Goal: Information Seeking & Learning: Learn about a topic

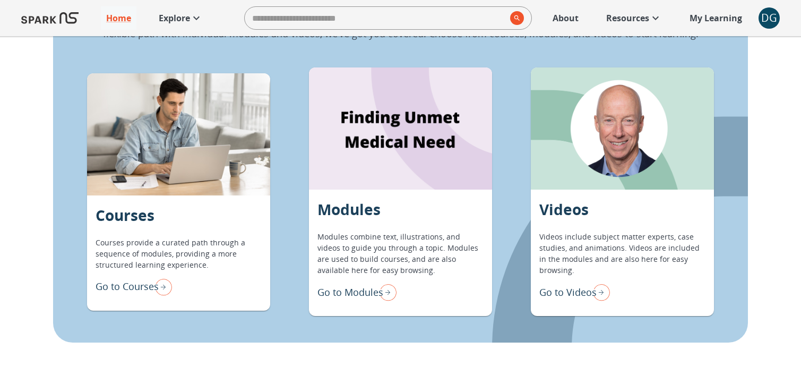
scroll to position [901, 0]
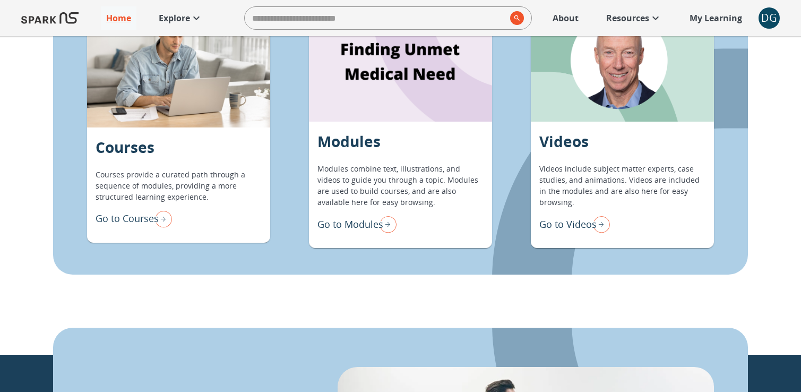
click at [376, 228] on img "Go to Modules" at bounding box center [385, 224] width 21 height 22
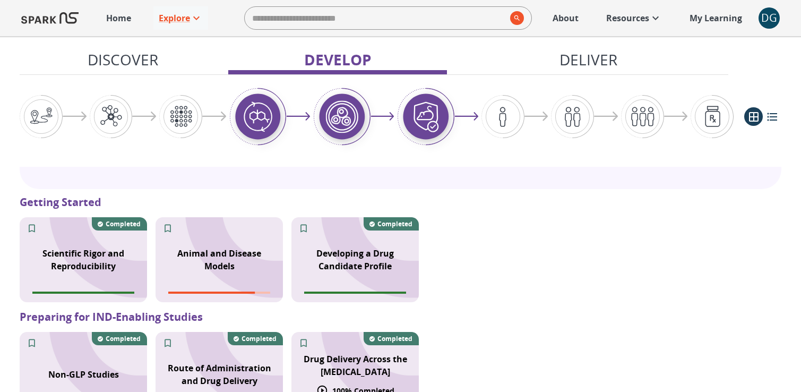
scroll to position [764, 0]
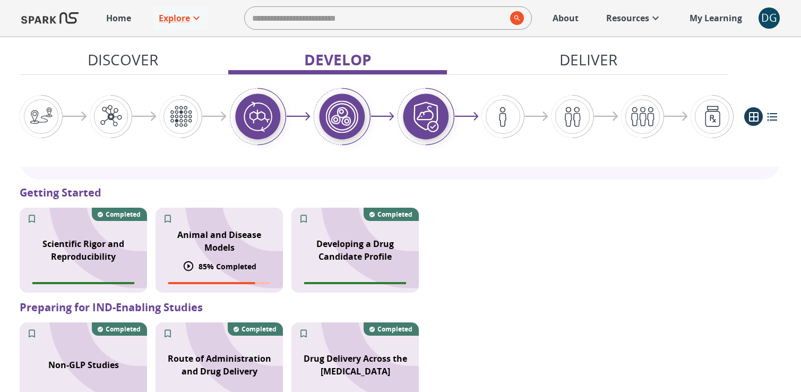
click at [237, 227] on div "Animal and Disease Models" at bounding box center [218, 241] width 127 height 38
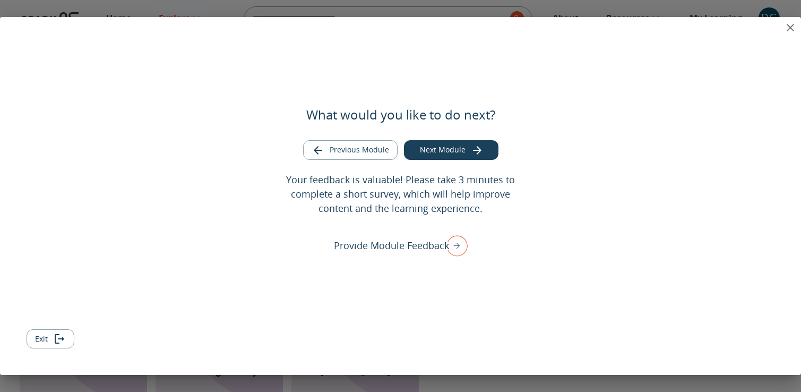
click at [794, 29] on icon "close" at bounding box center [790, 27] width 13 height 13
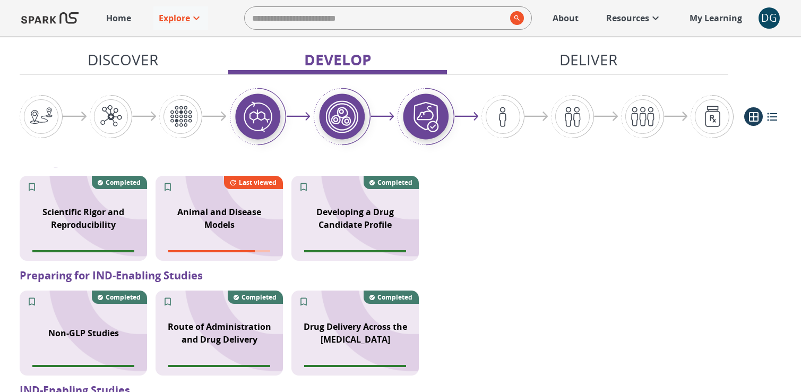
scroll to position [797, 0]
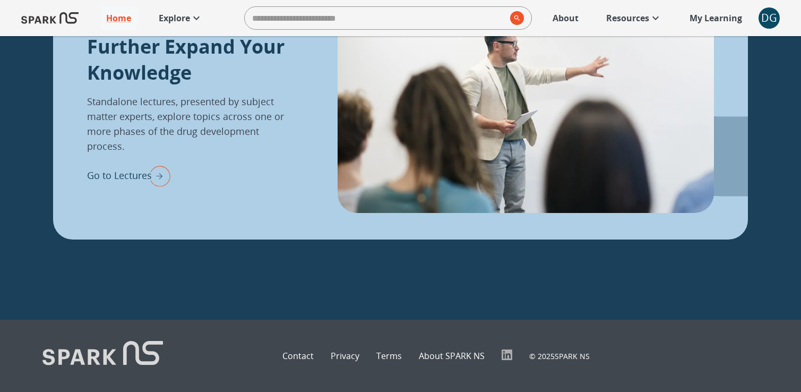
scroll to position [1233, 0]
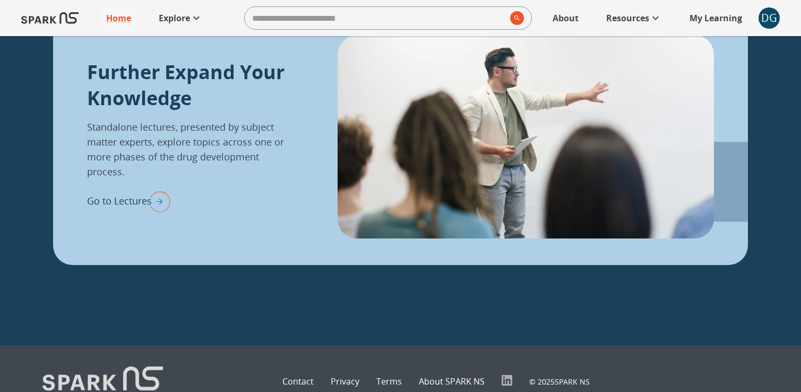
click at [131, 194] on p "Go to Lectures" at bounding box center [119, 201] width 65 height 14
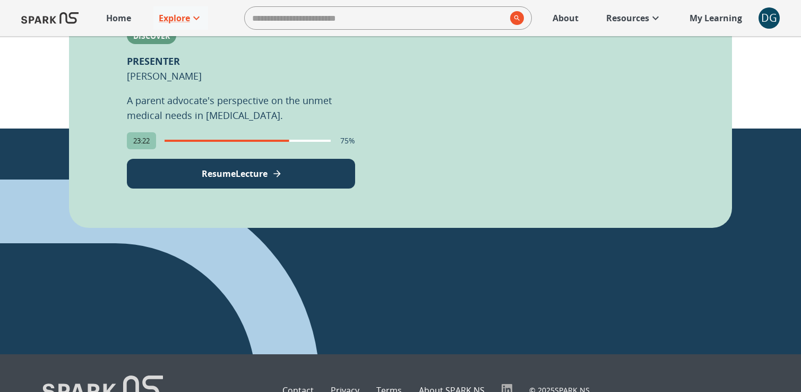
scroll to position [776, 0]
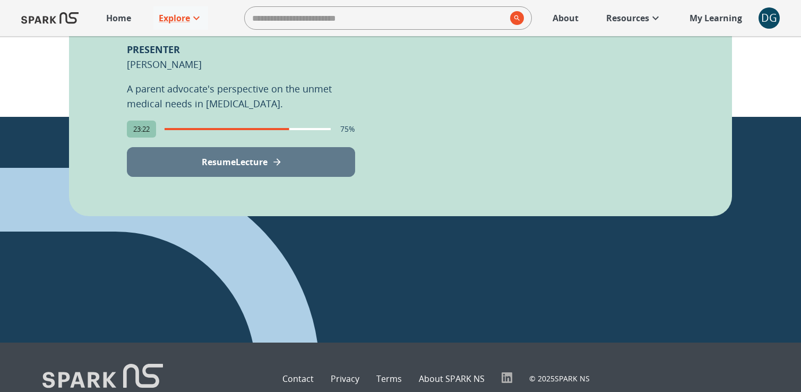
click at [256, 155] on p "Resume Lecture" at bounding box center [235, 161] width 66 height 13
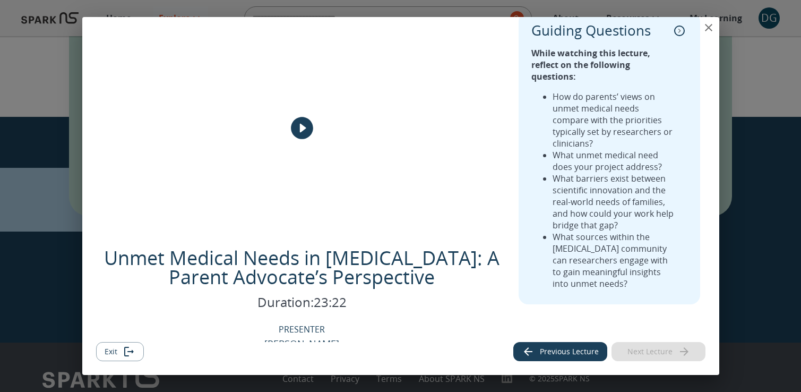
scroll to position [22, 0]
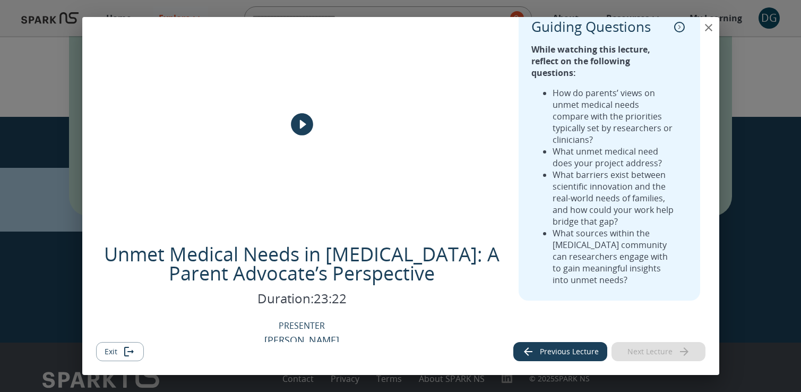
click at [710, 27] on icon "close" at bounding box center [708, 27] width 13 height 13
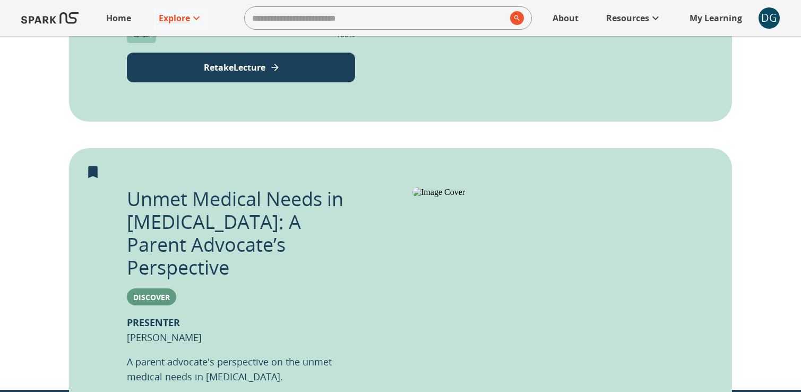
scroll to position [437, 0]
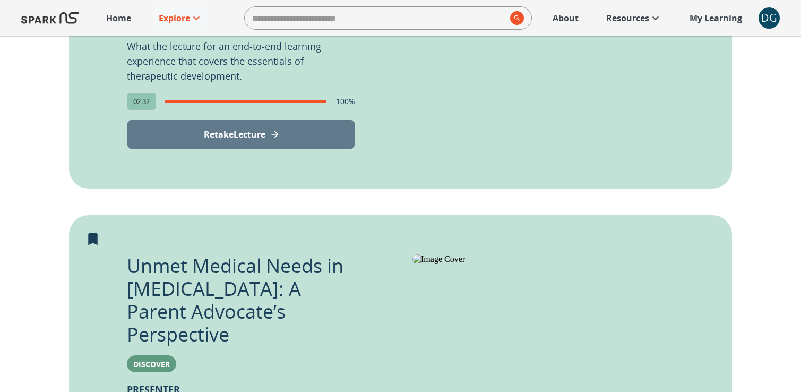
click at [247, 128] on p "Retake Lecture" at bounding box center [235, 134] width 62 height 13
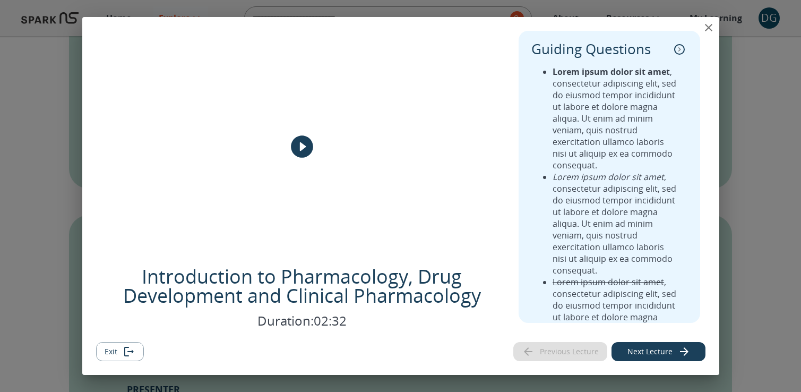
click at [712, 25] on icon "close" at bounding box center [708, 27] width 13 height 13
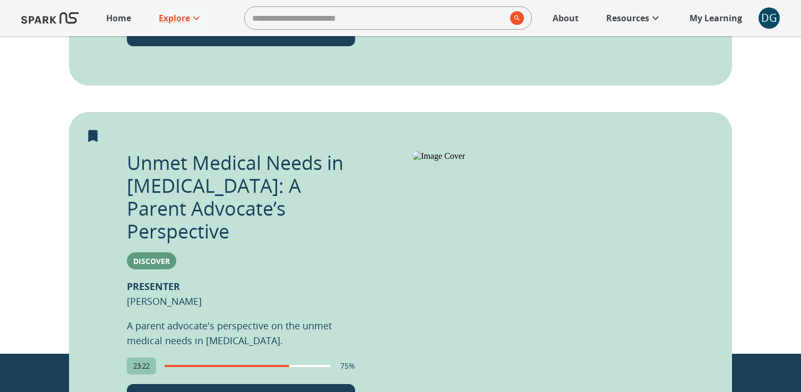
scroll to position [590, 0]
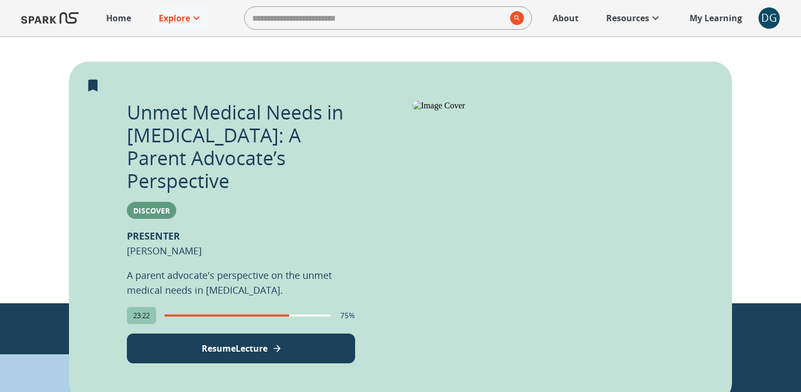
click at [229, 342] on p "Resume Lecture" at bounding box center [235, 348] width 66 height 13
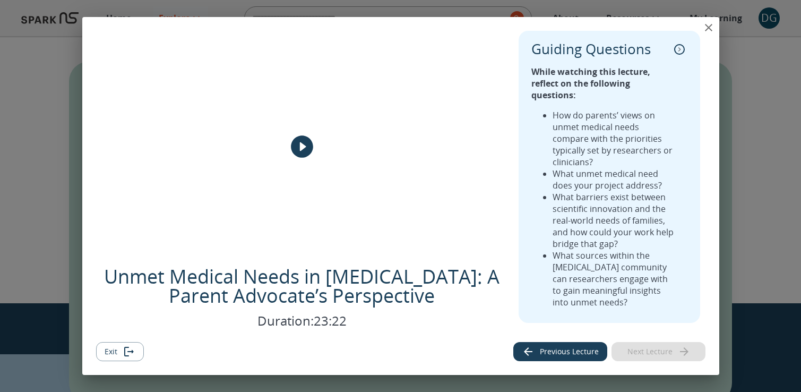
click at [706, 26] on icon "close" at bounding box center [708, 27] width 7 height 7
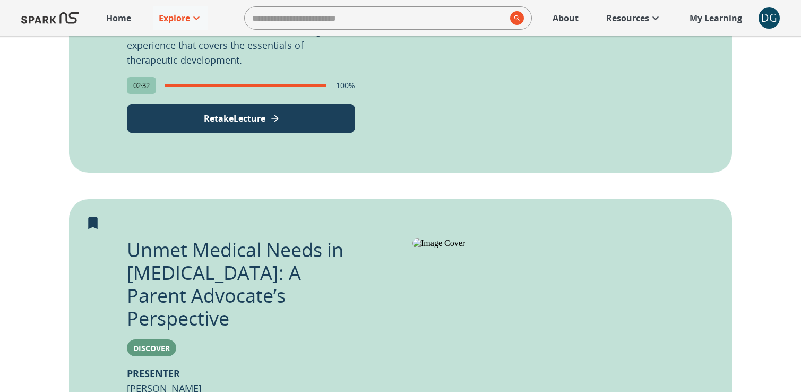
scroll to position [454, 0]
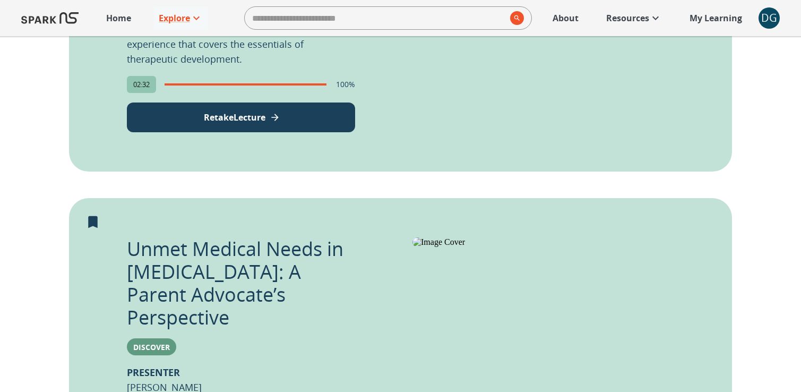
click at [309, 124] on button "Retake Lecture" at bounding box center [241, 117] width 228 height 30
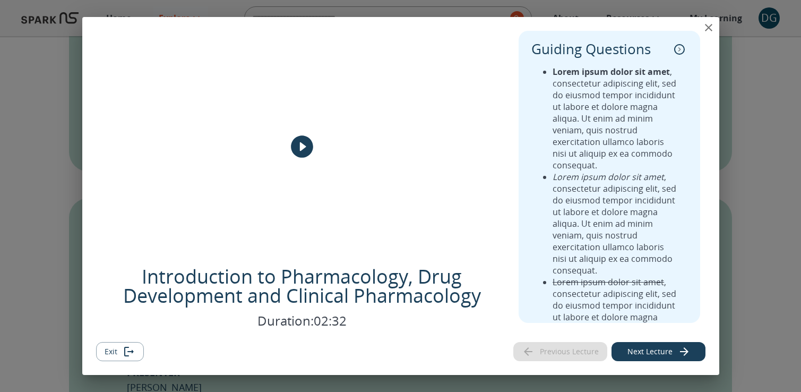
click at [711, 23] on icon "close" at bounding box center [708, 27] width 13 height 13
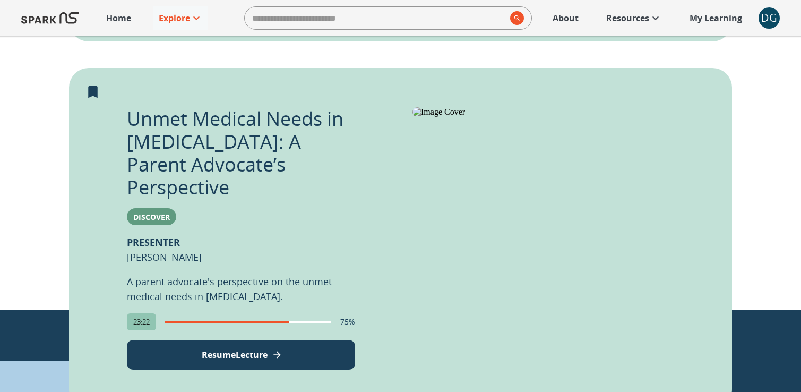
scroll to position [589, 0]
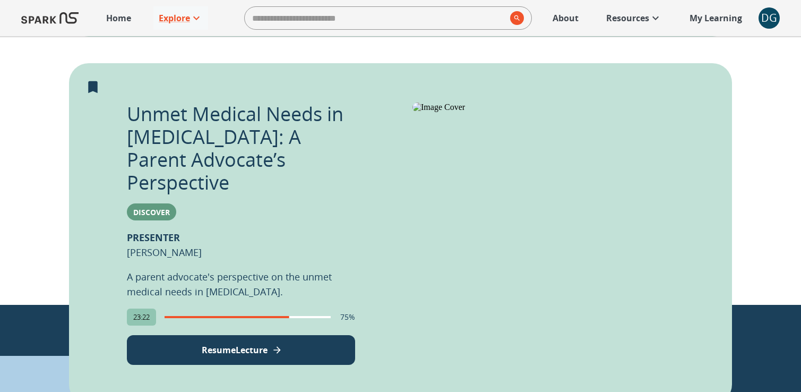
click at [239, 340] on button "Resume Lecture" at bounding box center [241, 350] width 228 height 30
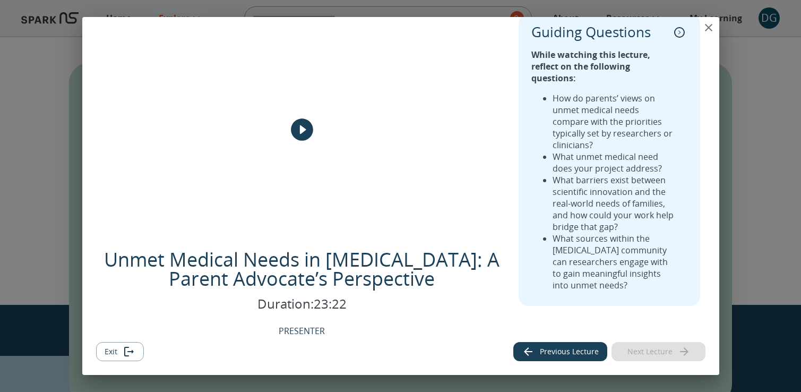
scroll to position [27, 0]
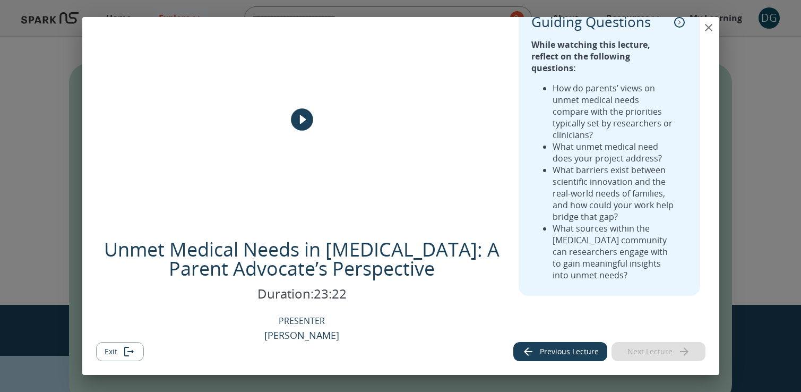
click at [713, 29] on icon "close" at bounding box center [708, 27] width 13 height 13
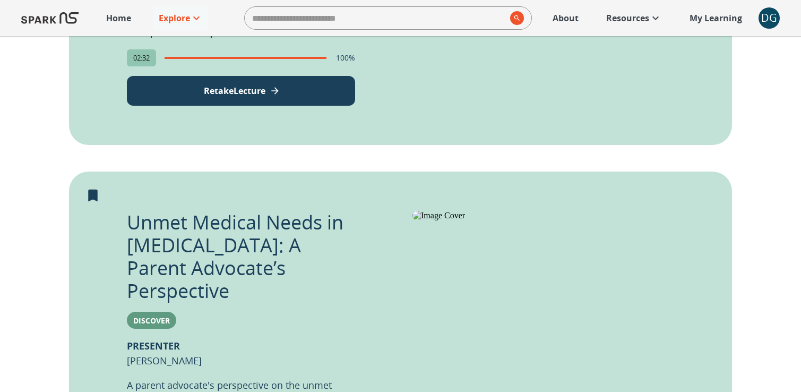
scroll to position [425, 0]
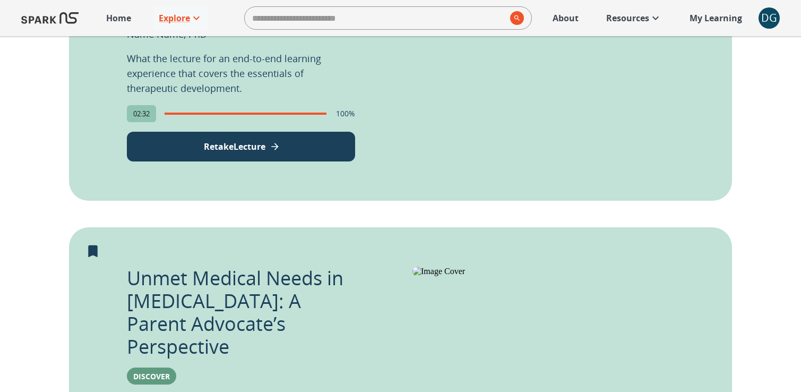
click at [293, 144] on button "Retake Lecture" at bounding box center [241, 147] width 228 height 30
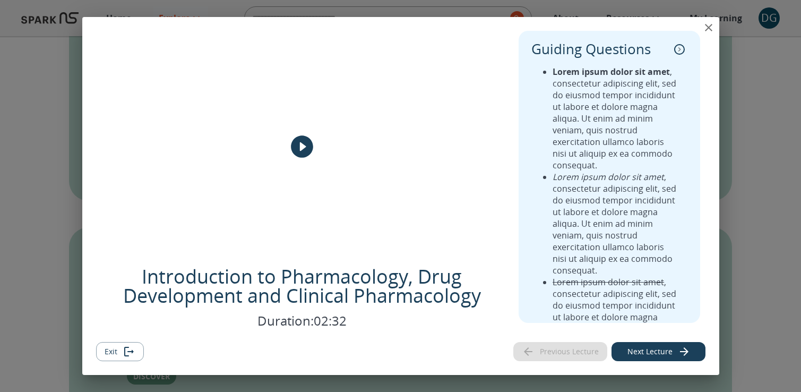
click at [709, 24] on icon "close" at bounding box center [708, 27] width 13 height 13
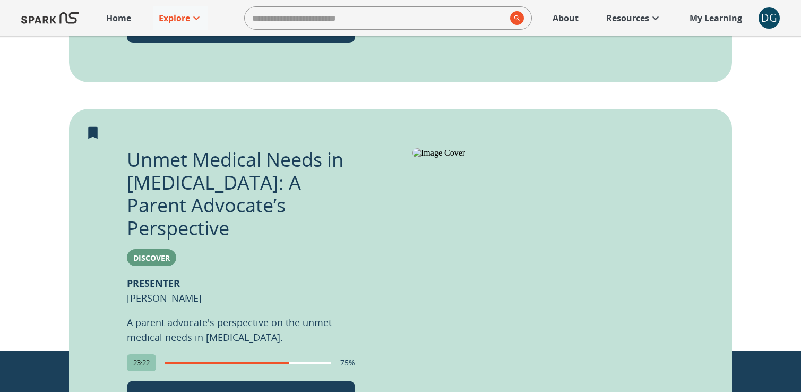
scroll to position [570, 0]
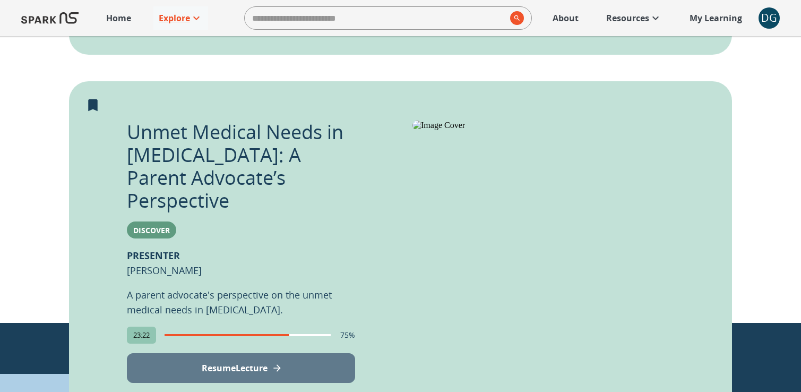
click at [287, 353] on button "Resume Lecture" at bounding box center [241, 368] width 228 height 30
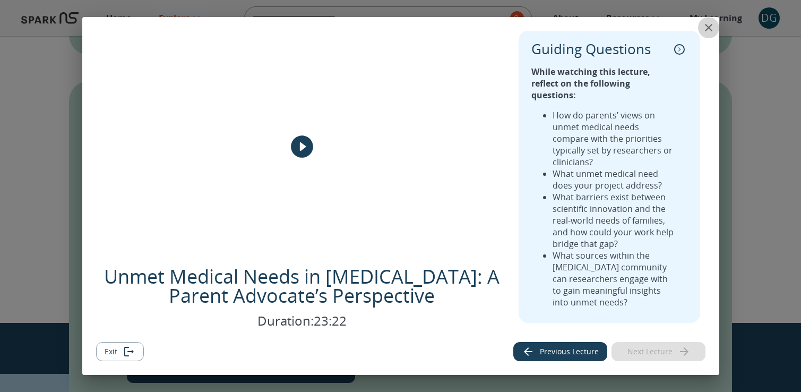
click at [711, 25] on icon "close" at bounding box center [708, 27] width 13 height 13
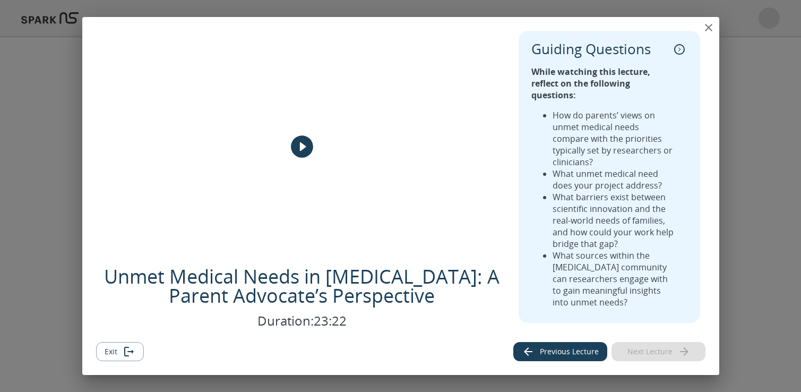
scroll to position [720, 0]
